Goal: Task Accomplishment & Management: Use online tool/utility

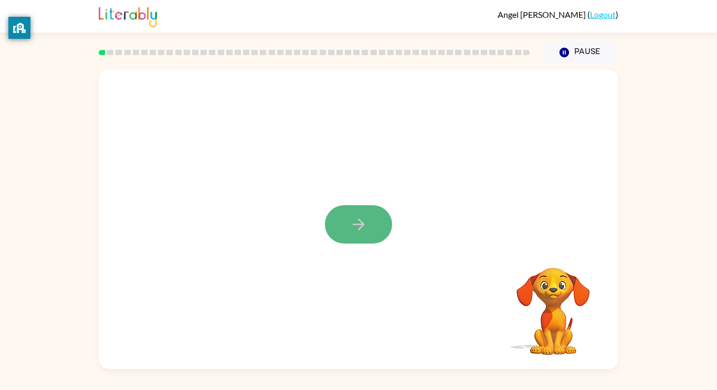
click at [372, 226] on button "button" at bounding box center [358, 224] width 67 height 38
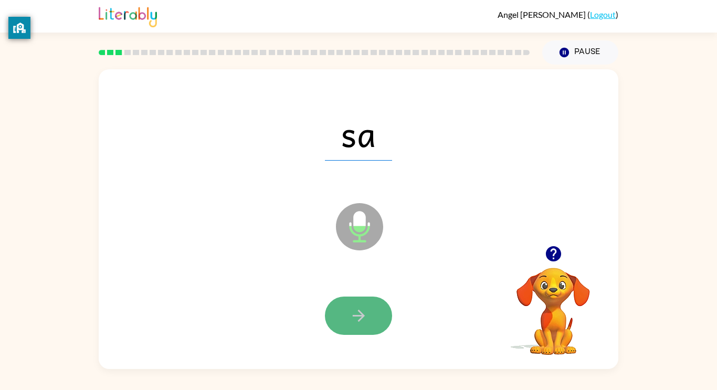
click at [357, 313] on icon "button" at bounding box center [358, 315] width 18 height 18
click at [355, 313] on icon "button" at bounding box center [358, 315] width 18 height 18
click at [359, 314] on icon "button" at bounding box center [358, 315] width 18 height 18
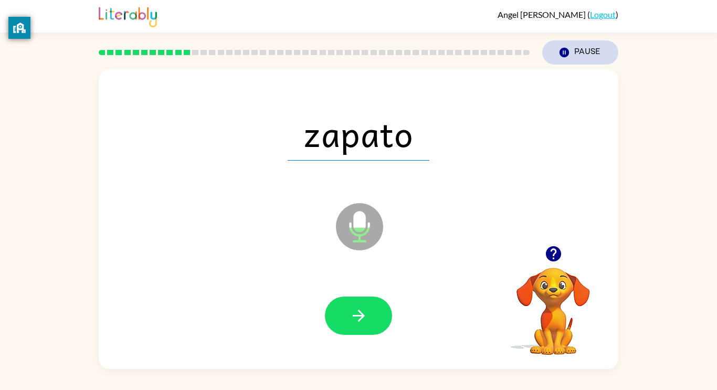
click at [573, 46] on button "Pause Pause" at bounding box center [580, 52] width 76 height 24
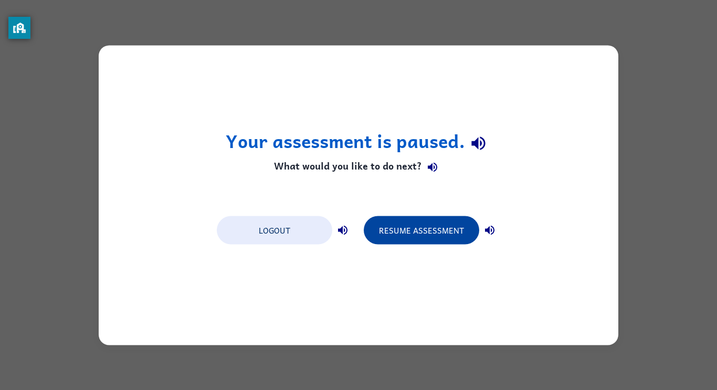
click at [433, 237] on button "Resume Assessment" at bounding box center [421, 230] width 115 height 28
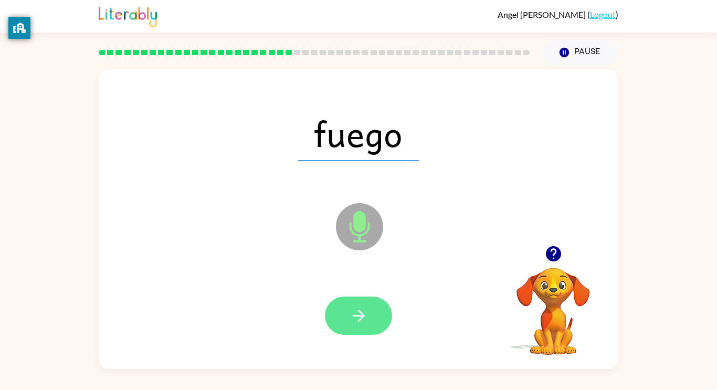
click at [356, 328] on button "button" at bounding box center [358, 315] width 67 height 38
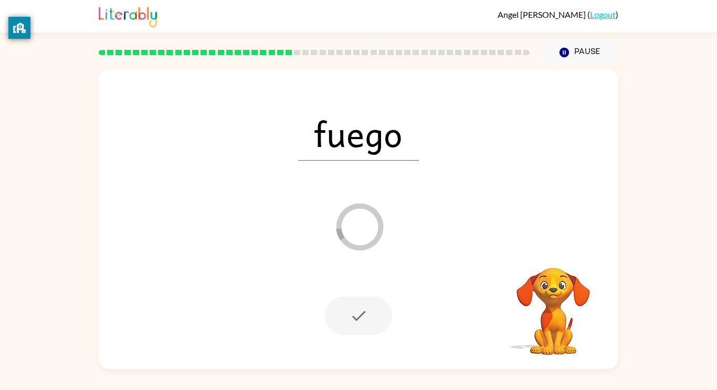
click at [358, 333] on div at bounding box center [358, 315] width 67 height 38
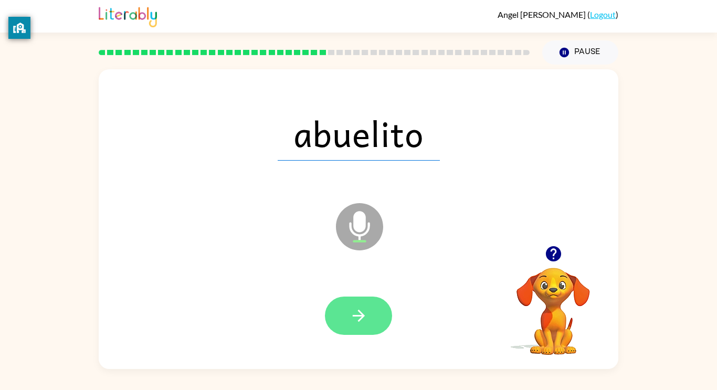
click at [355, 318] on icon "button" at bounding box center [358, 315] width 18 height 18
click at [352, 304] on button "button" at bounding box center [358, 315] width 67 height 38
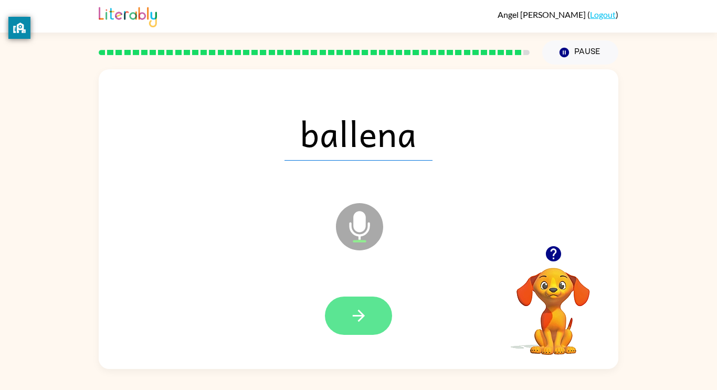
click at [353, 333] on button "button" at bounding box center [358, 315] width 67 height 38
